Goal: Task Accomplishment & Management: Use online tool/utility

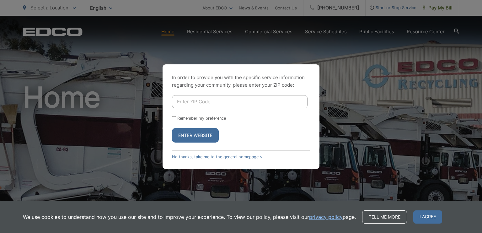
click at [218, 103] on input "Enter ZIP Code" at bounding box center [240, 101] width 136 height 13
type input "91901"
click at [191, 134] on button "Enter Website" at bounding box center [195, 135] width 47 height 14
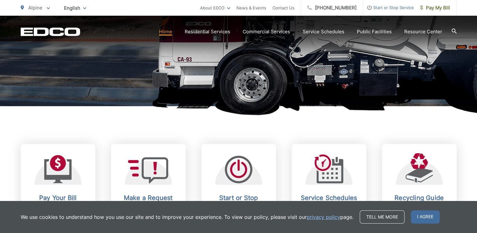
scroll to position [188, 0]
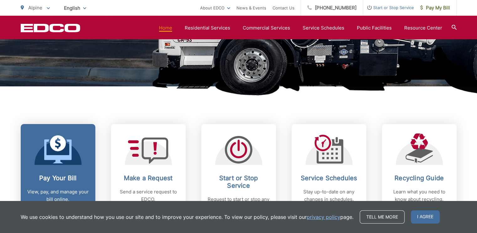
click at [77, 152] on div at bounding box center [58, 148] width 47 height 31
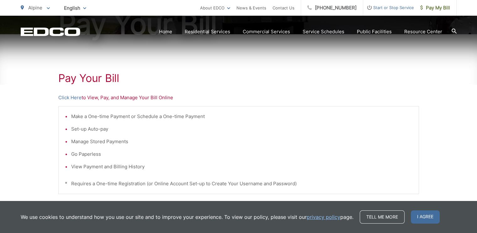
scroll to position [94, 0]
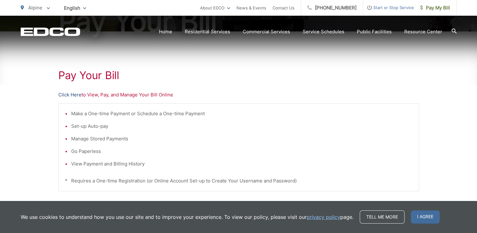
click at [70, 94] on link "Click Here" at bounding box center [69, 95] width 23 height 8
